Goal: Task Accomplishment & Management: Manage account settings

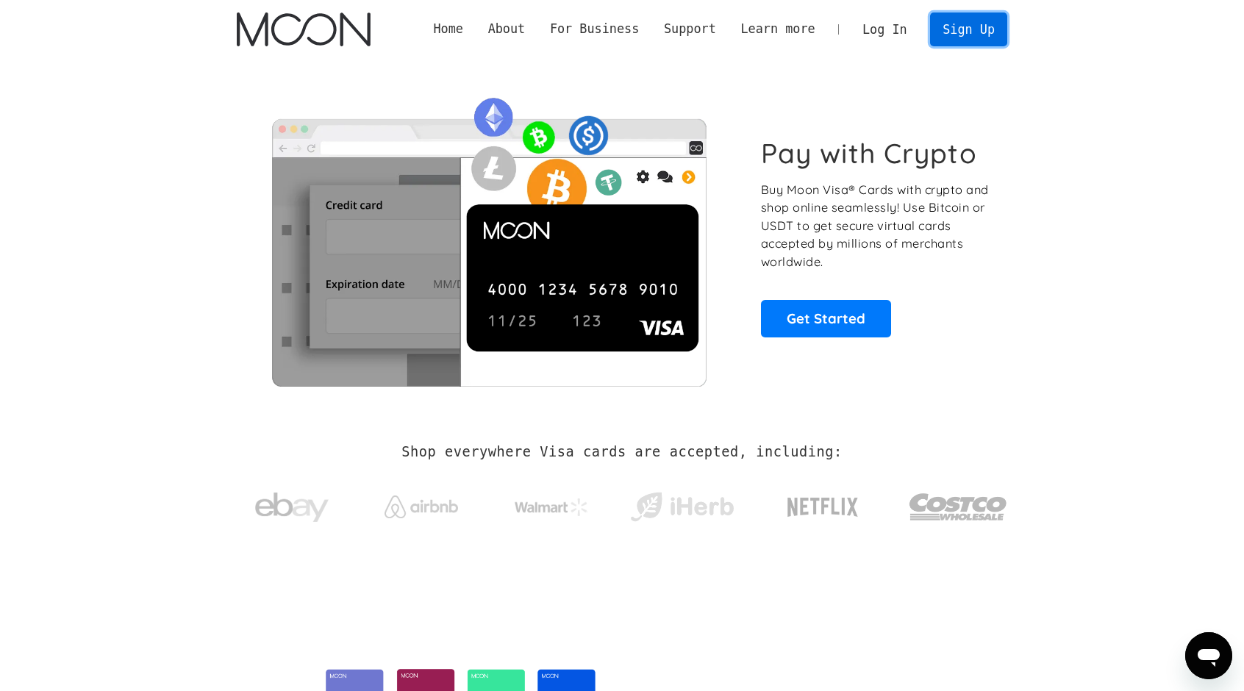
click at [969, 38] on link "Sign Up" at bounding box center [968, 29] width 76 height 33
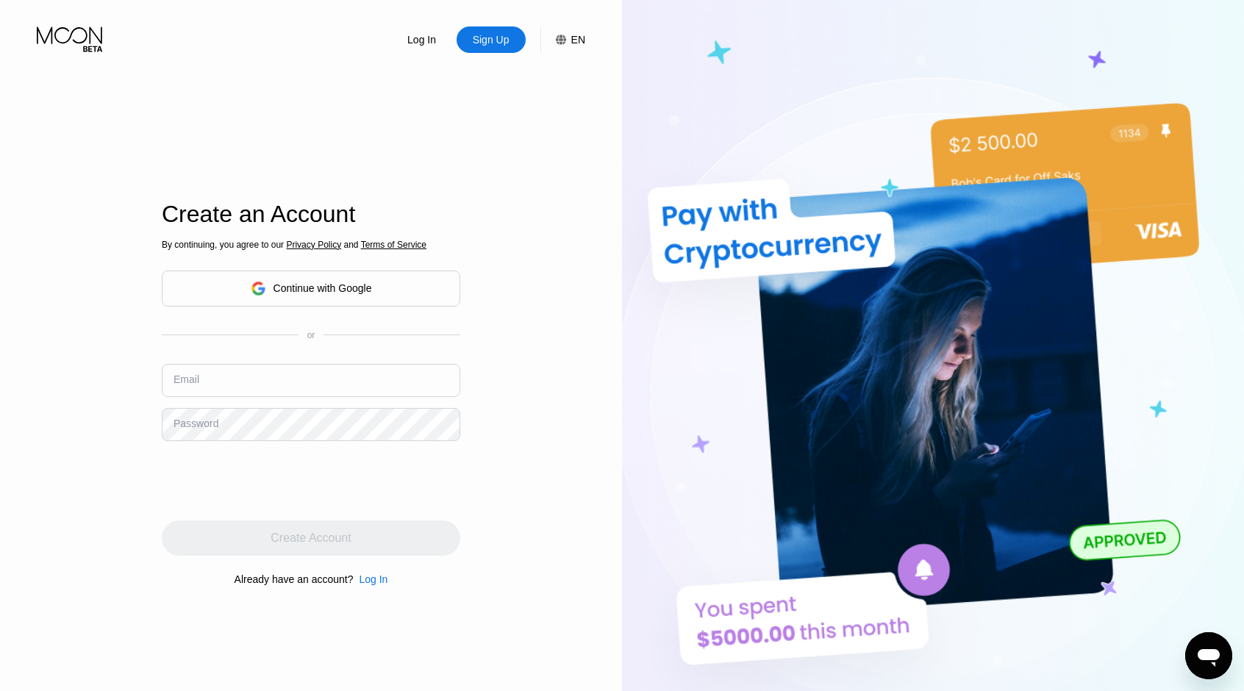
click at [367, 374] on input "text" at bounding box center [311, 380] width 299 height 33
type input "[EMAIL_ADDRESS][DOMAIN_NAME]"
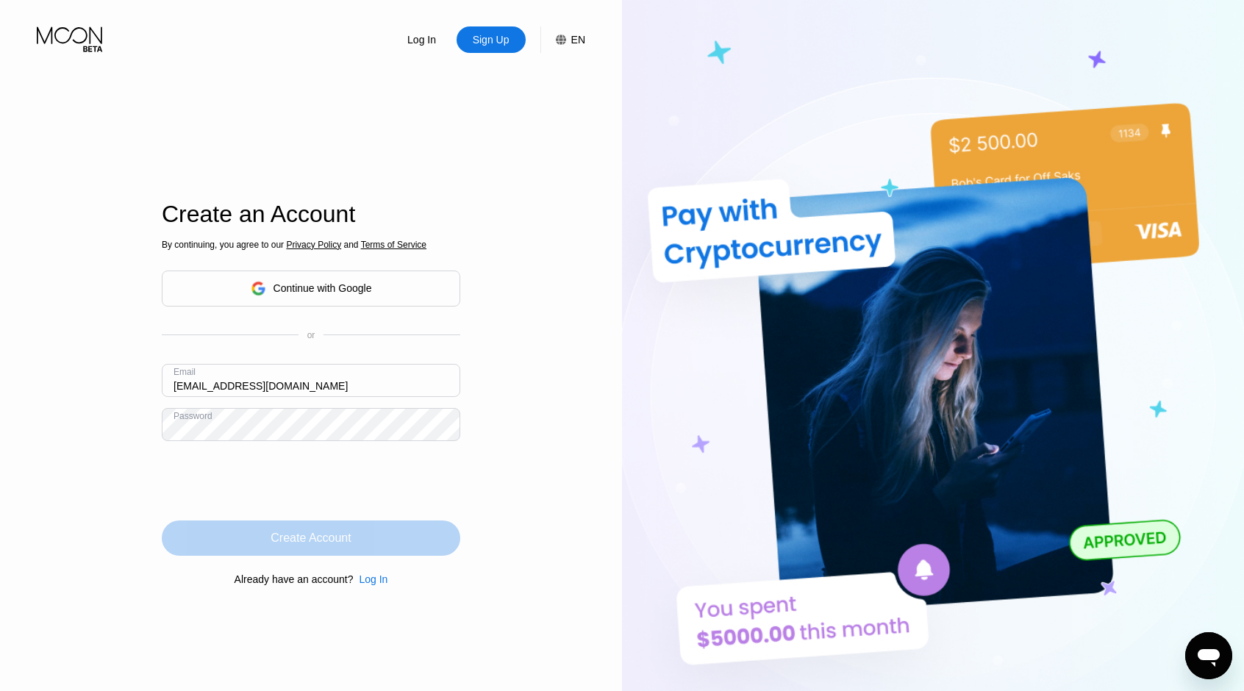
click at [291, 549] on div "Create Account" at bounding box center [311, 538] width 299 height 35
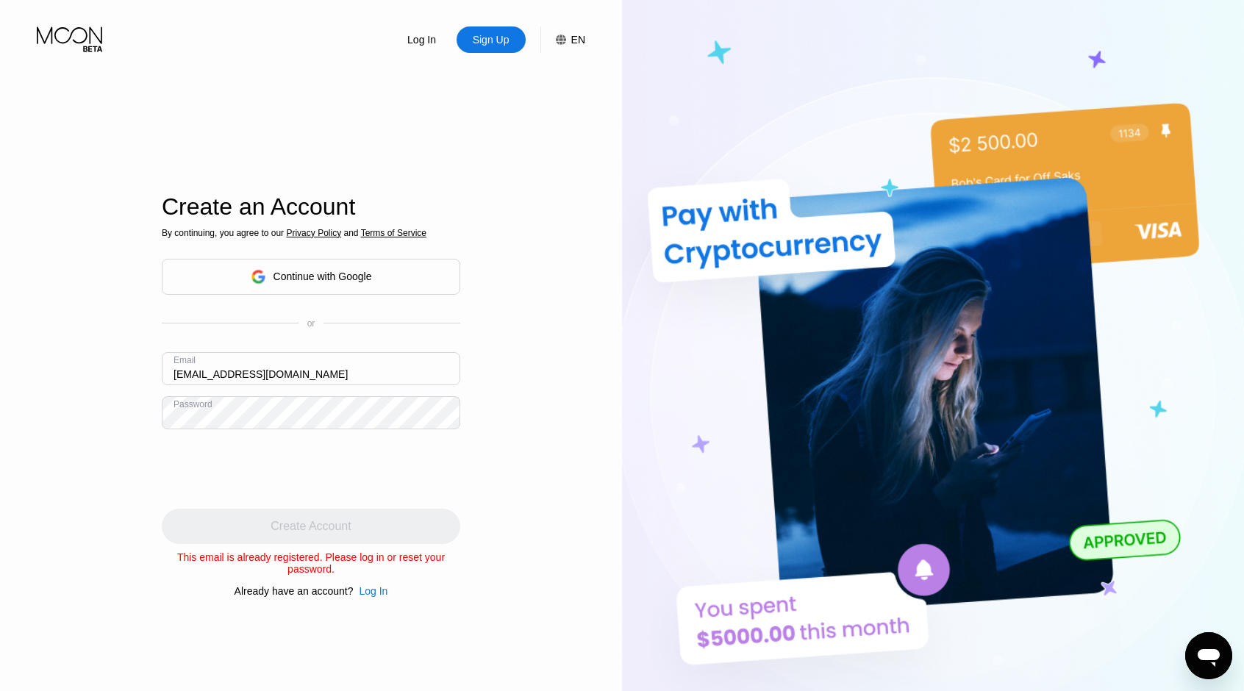
click at [432, 45] on div "Log In" at bounding box center [422, 39] width 32 height 15
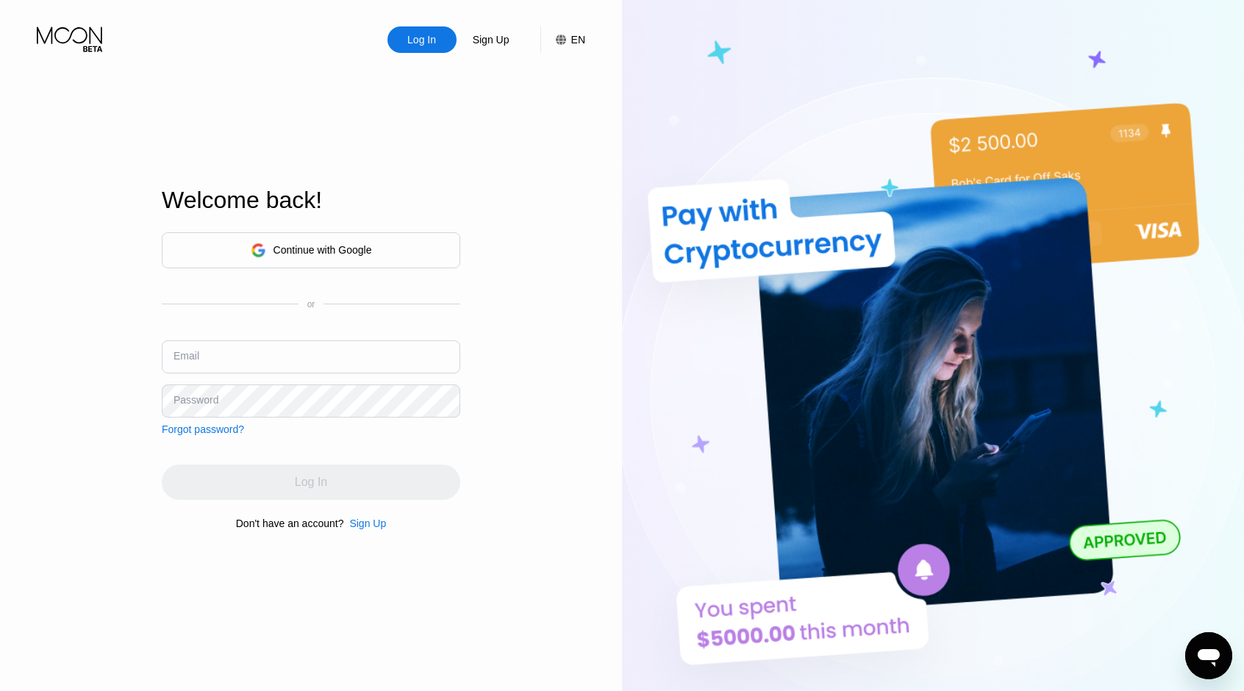
click at [274, 328] on div "Continue with Google or Email Password Forgot password?" at bounding box center [311, 333] width 299 height 203
click at [281, 373] on div "Email" at bounding box center [311, 363] width 299 height 44
click at [285, 363] on input "text" at bounding box center [311, 357] width 299 height 33
type input "hogbullet@gmail.com"
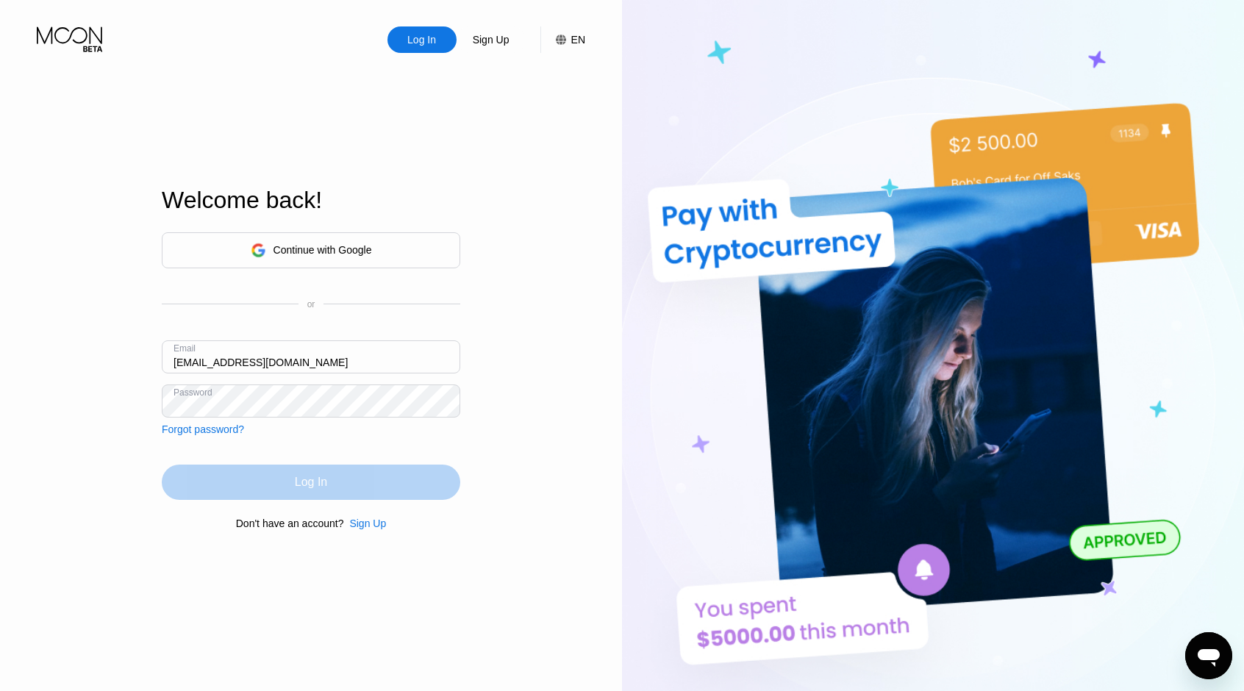
click at [302, 466] on div "Log In" at bounding box center [311, 482] width 299 height 35
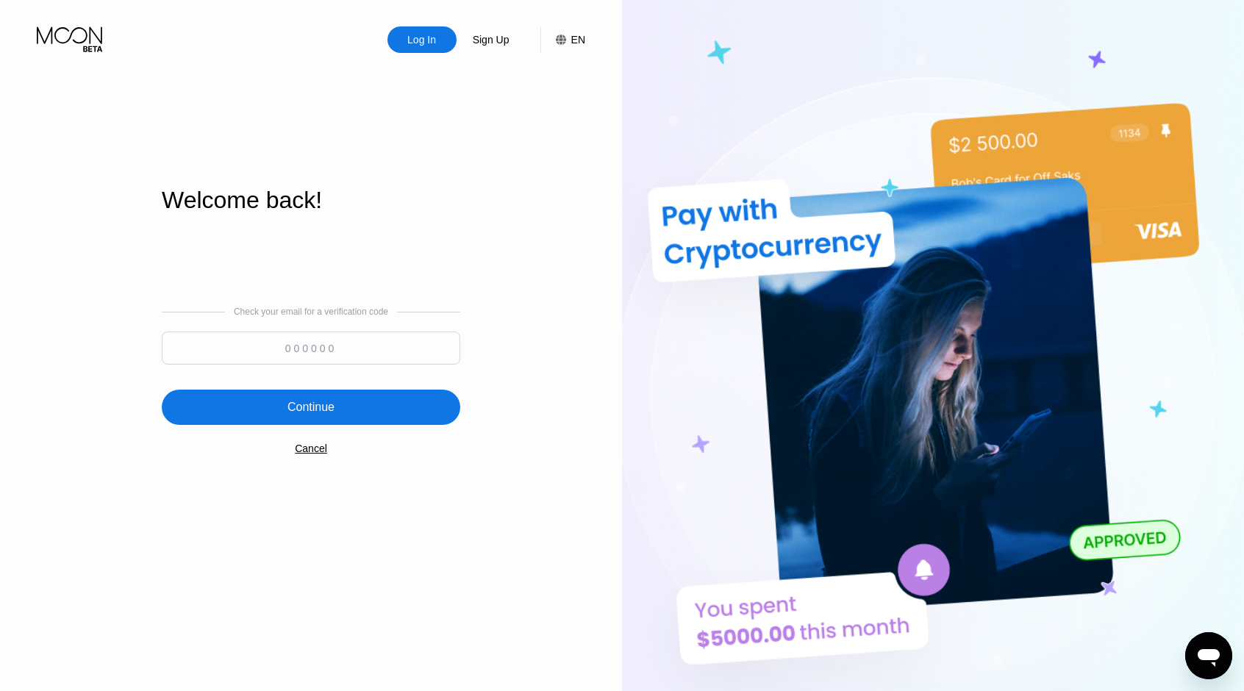
click at [296, 351] on input at bounding box center [311, 348] width 299 height 33
paste input "143485"
type input "143485"
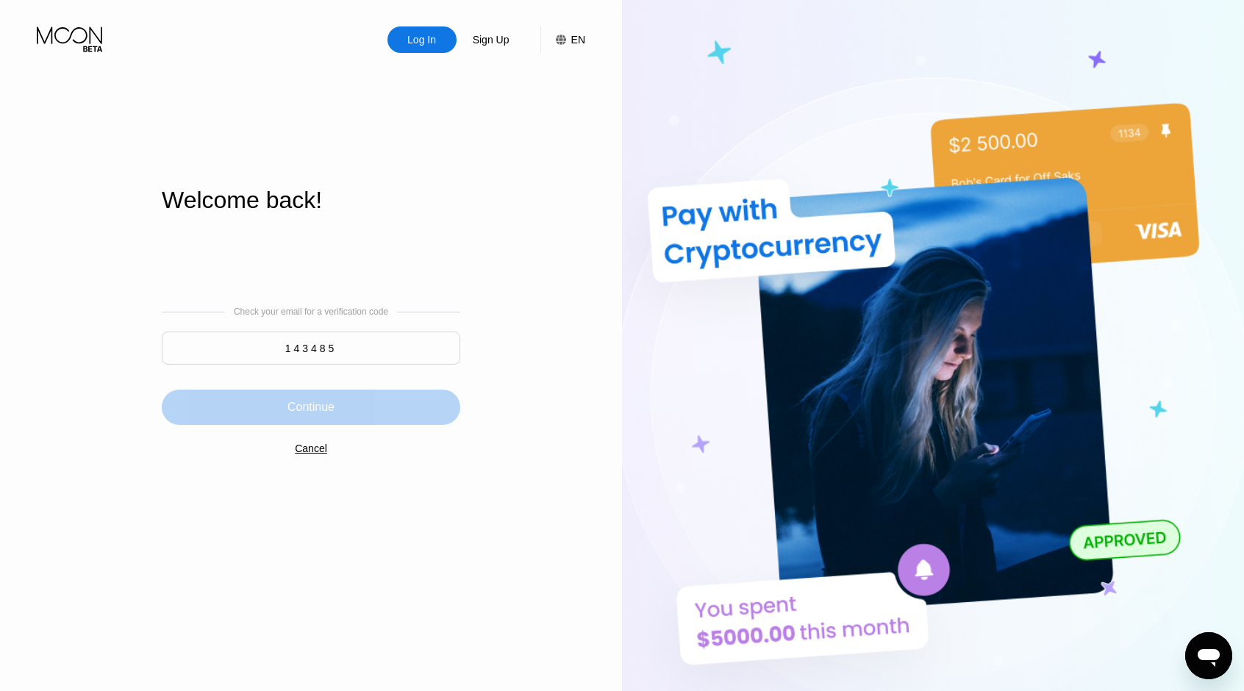
click at [303, 395] on div "Continue" at bounding box center [311, 407] width 299 height 35
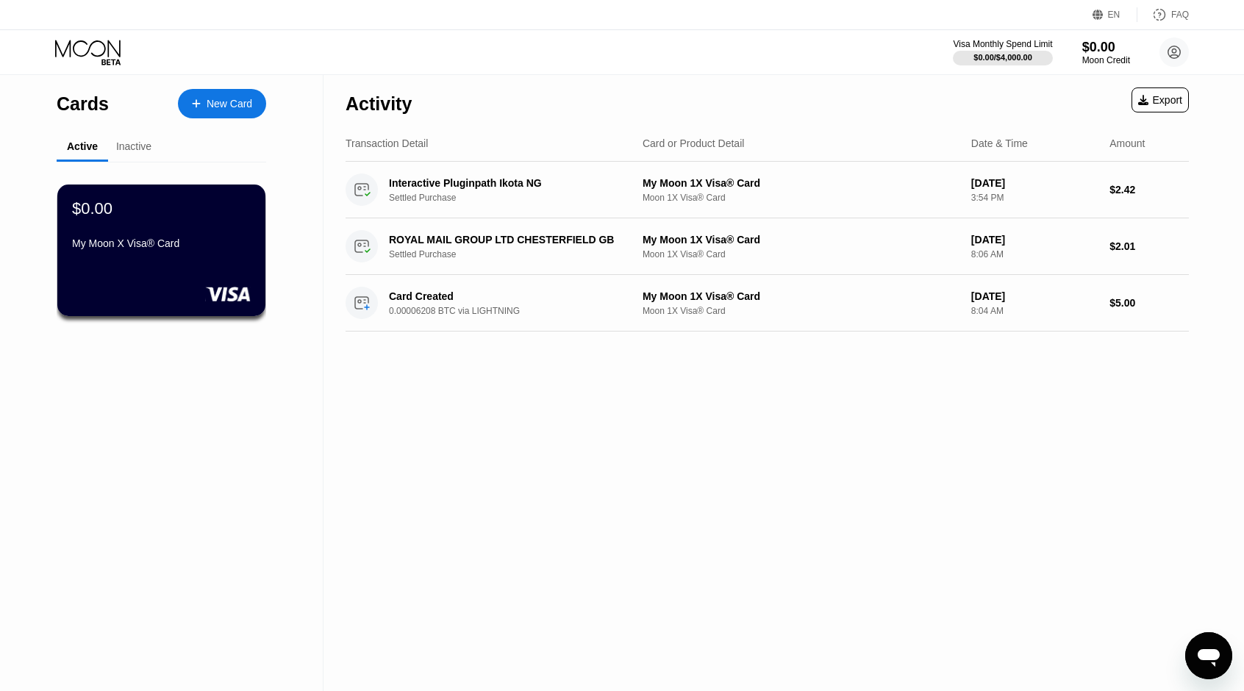
click at [1200, 663] on icon "Open messaging window" at bounding box center [1209, 656] width 26 height 26
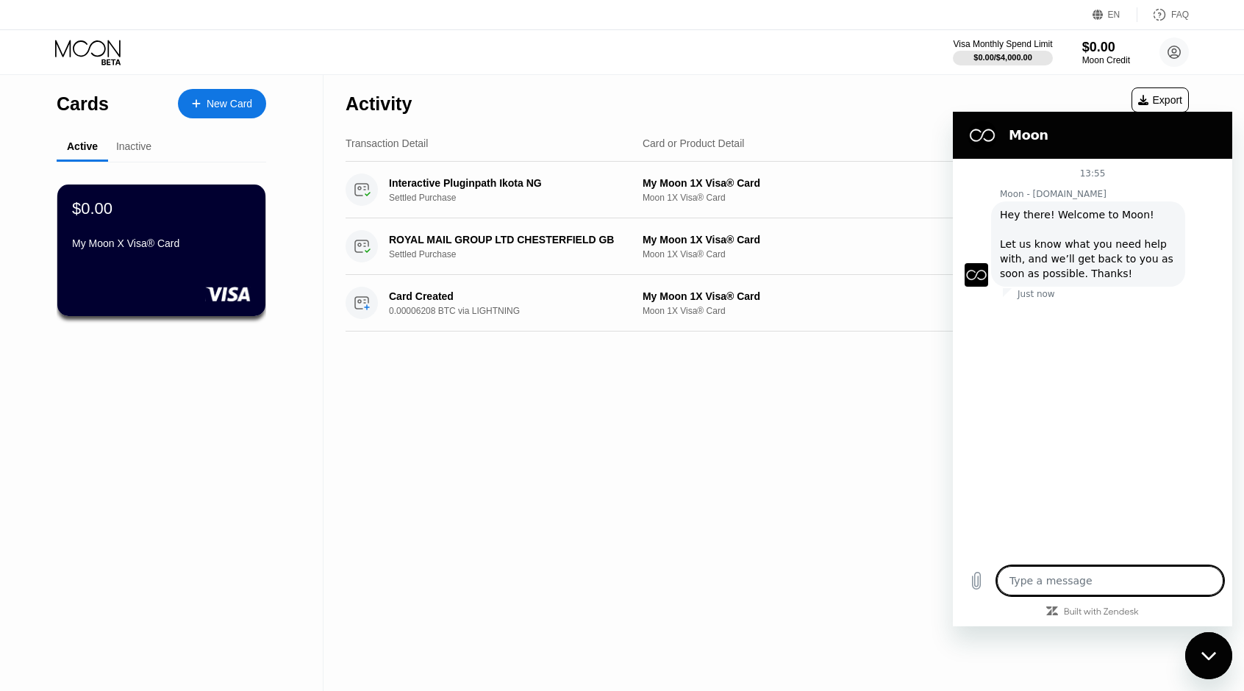
click at [794, 457] on div "Activity Export Transaction Detail Card or Product Detail Date & Time Amount In…" at bounding box center [768, 382] width 888 height 617
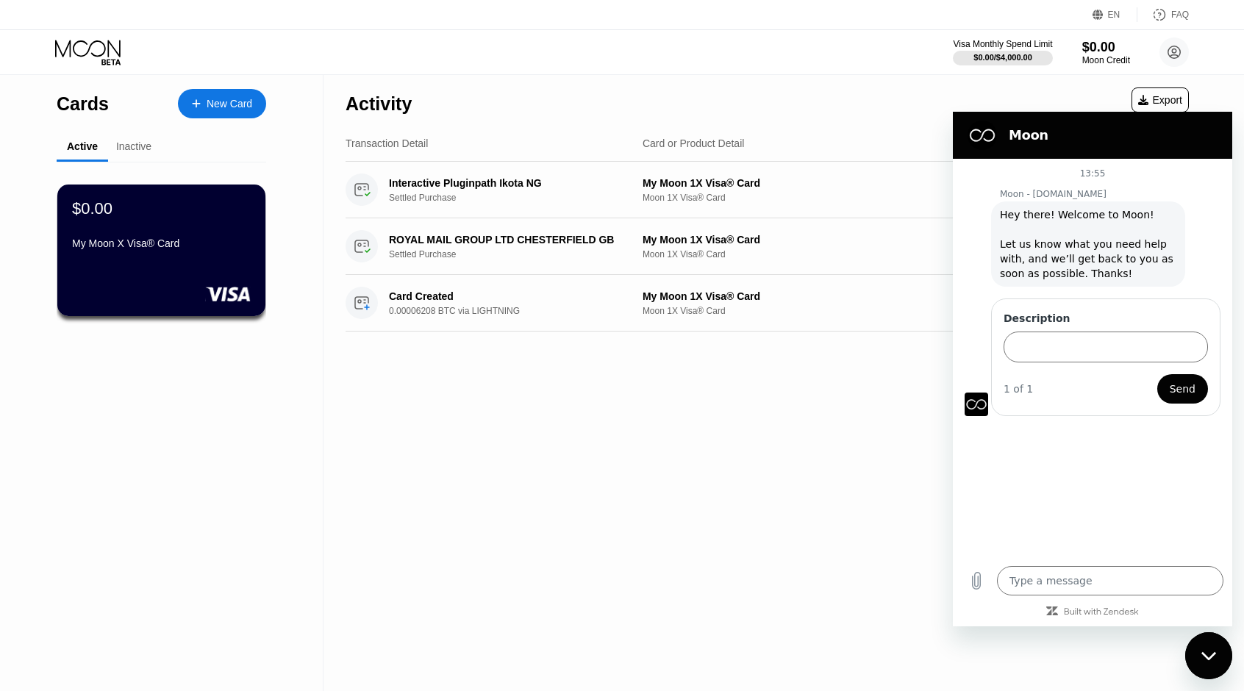
click at [794, 457] on div "Activity Export Transaction Detail Card or Product Detail Date & Time Amount In…" at bounding box center [768, 382] width 888 height 617
click at [449, 198] on div "Settled Purchase" at bounding box center [517, 198] width 257 height 10
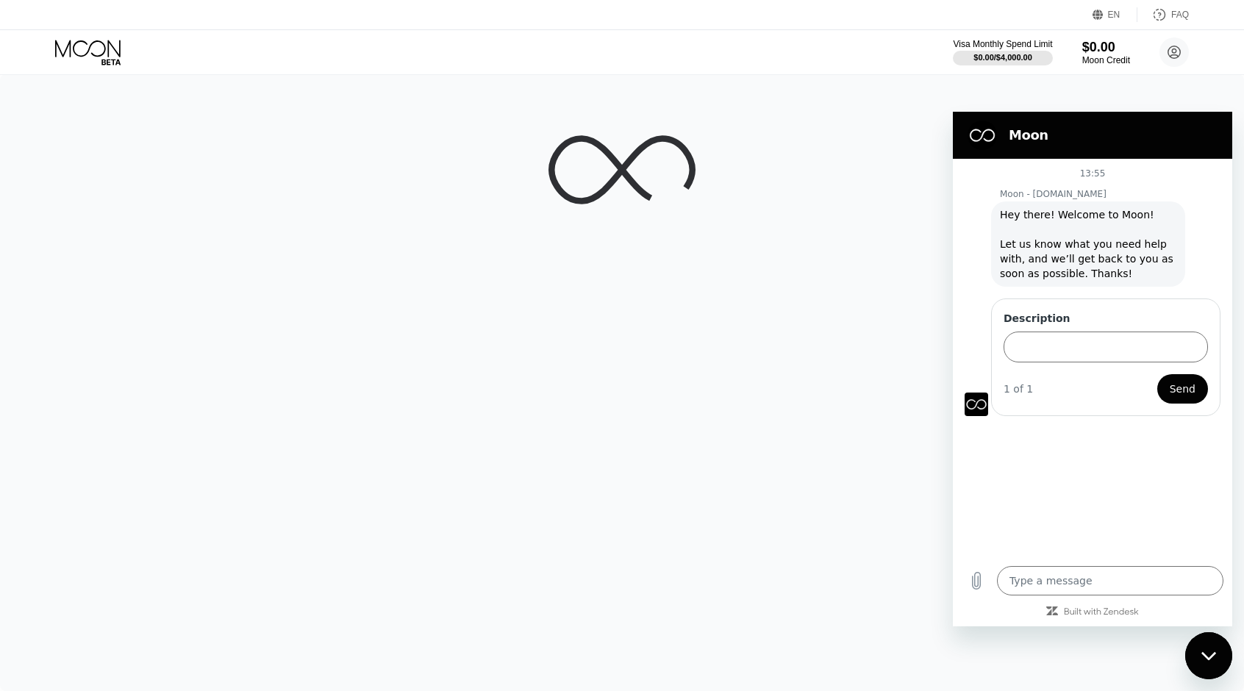
click at [85, 51] on icon at bounding box center [89, 53] width 68 height 26
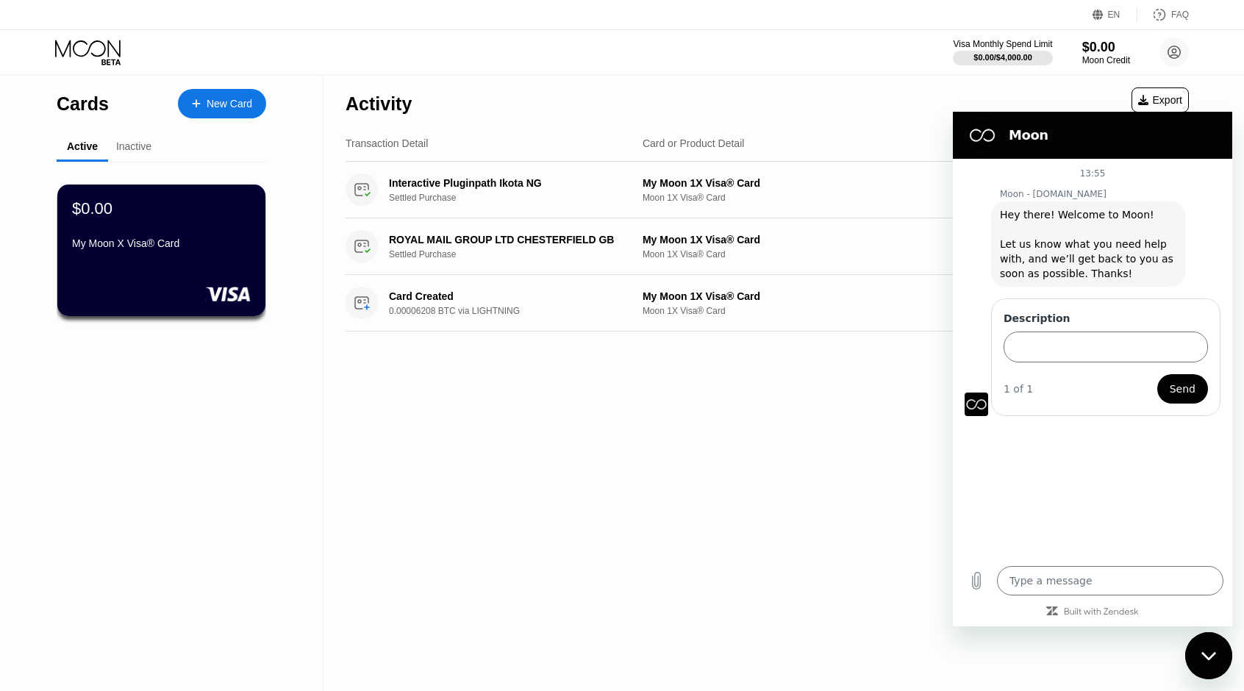
click at [1182, 652] on div "Activity Export Transaction Detail Card or Product Detail Date & Time Amount In…" at bounding box center [768, 382] width 888 height 617
click at [1206, 652] on icon "Close messaging window" at bounding box center [1209, 657] width 15 height 10
type textarea "x"
